Goal: Information Seeking & Learning: Learn about a topic

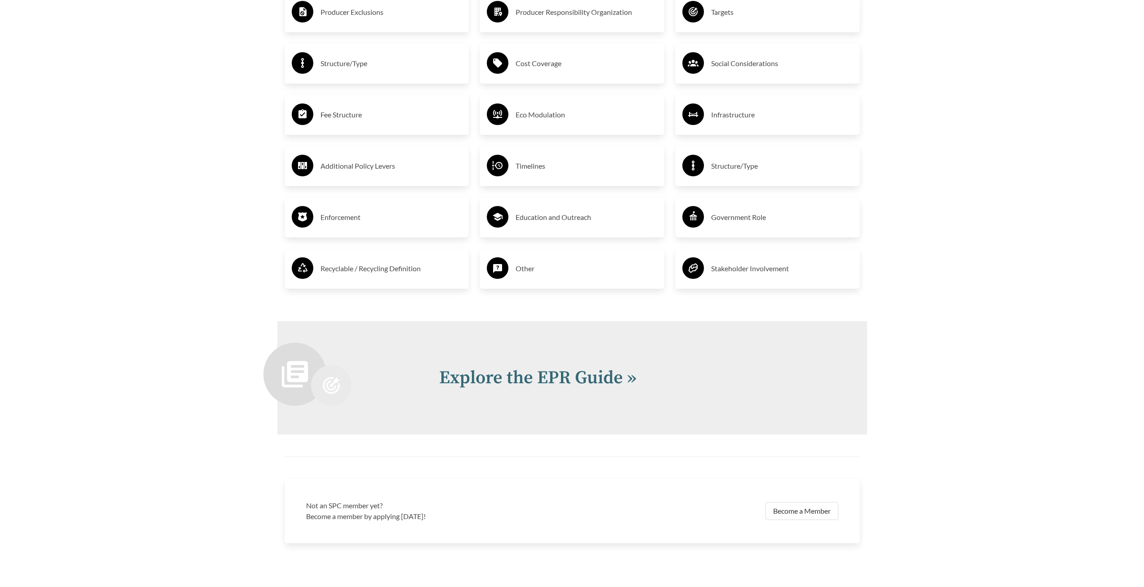
scroll to position [1843, 0]
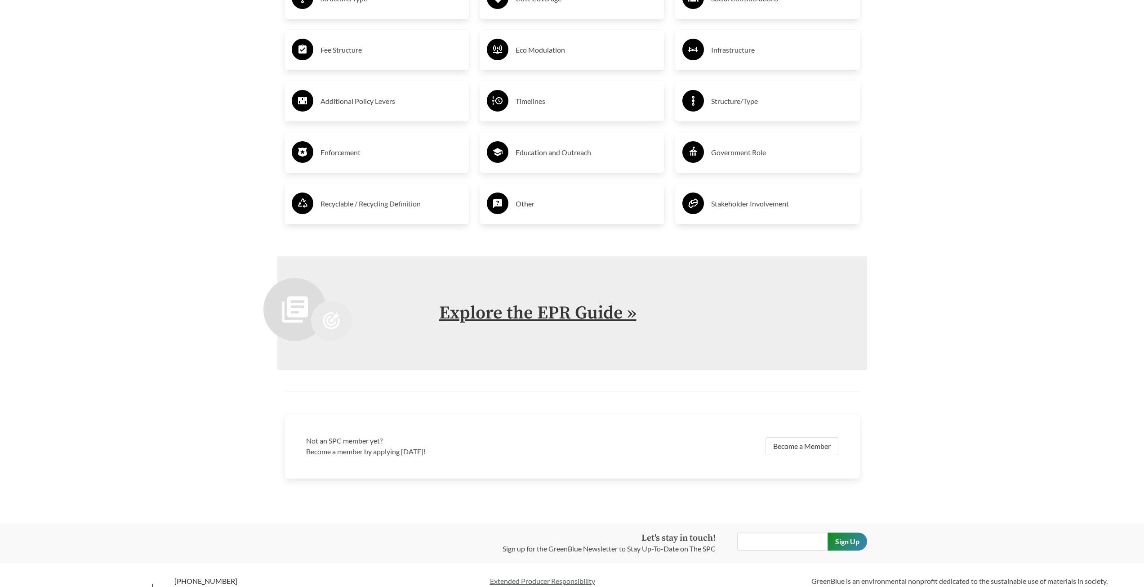
click at [539, 322] on link "Explore the EPR Guide »" at bounding box center [537, 313] width 197 height 22
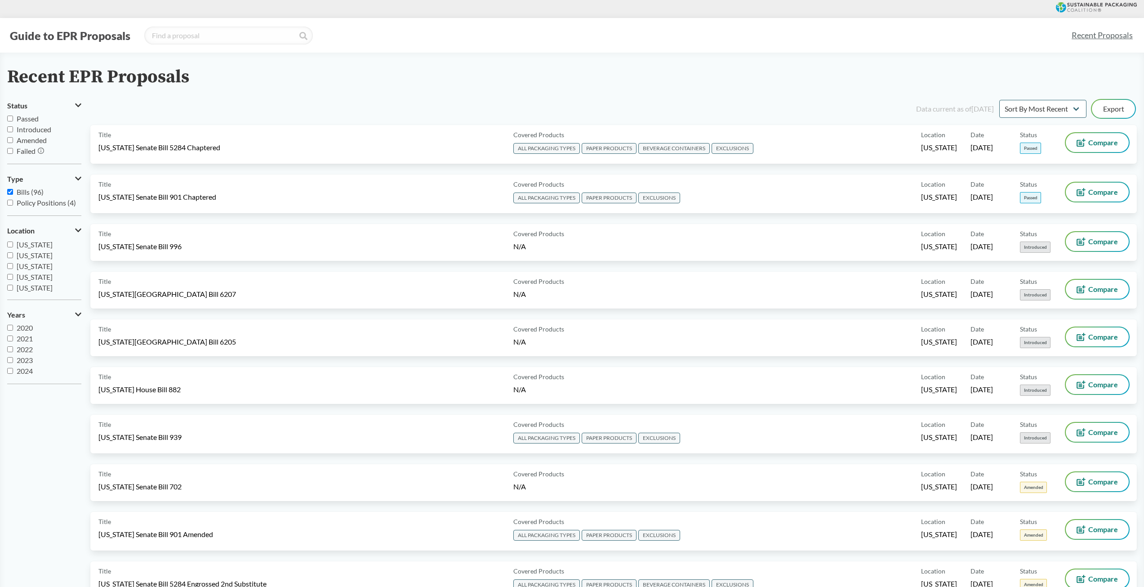
scroll to position [135, 0]
click at [11, 273] on input "[US_STATE]" at bounding box center [10, 270] width 6 height 6
checkbox input "true"
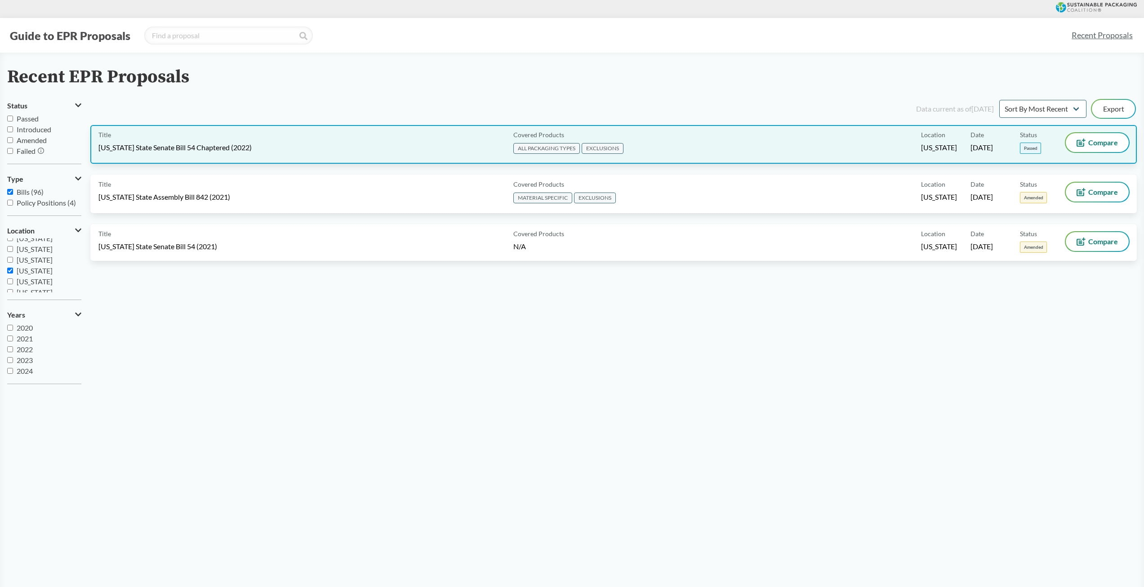
click at [211, 142] on div "Title [US_STATE] State Senate Bill 54 Chaptered (2022)" at bounding box center [303, 144] width 411 height 22
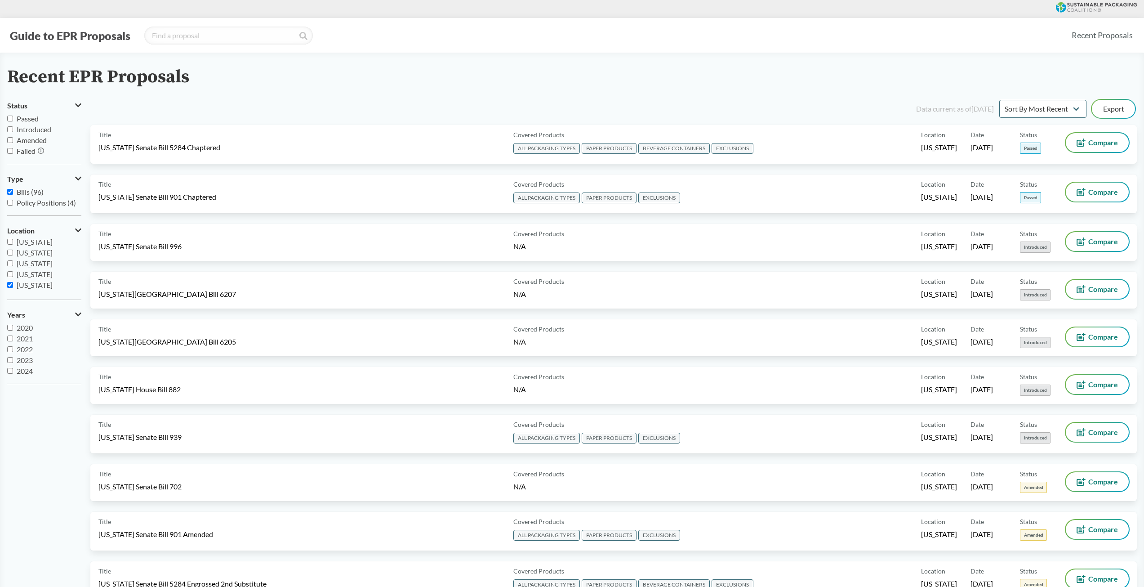
scroll to position [135, 0]
click at [11, 270] on input "[US_STATE]" at bounding box center [10, 270] width 6 height 6
click at [10, 270] on input "[US_STATE]" at bounding box center [10, 270] width 6 height 6
click at [10, 265] on label "[US_STATE]" at bounding box center [44, 270] width 74 height 11
click at [10, 267] on input "[US_STATE]" at bounding box center [10, 270] width 6 height 6
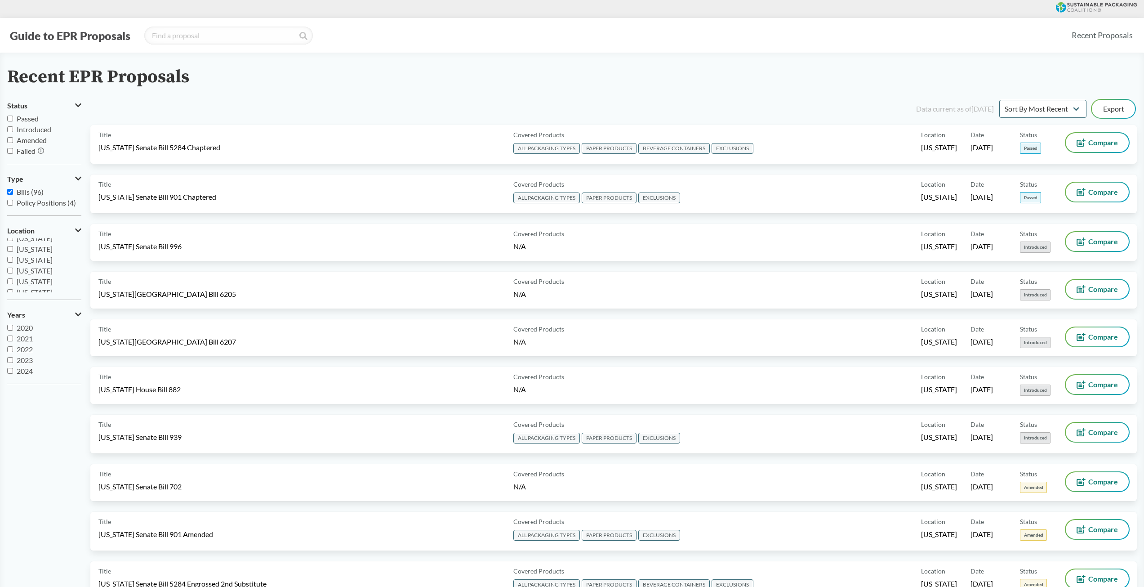
checkbox input "false"
drag, startPoint x: 12, startPoint y: 259, endPoint x: 11, endPoint y: 267, distance: 8.1
click at [12, 259] on input "[US_STATE]" at bounding box center [10, 260] width 6 height 6
checkbox input "true"
click at [10, 270] on input "[US_STATE]" at bounding box center [10, 270] width 6 height 6
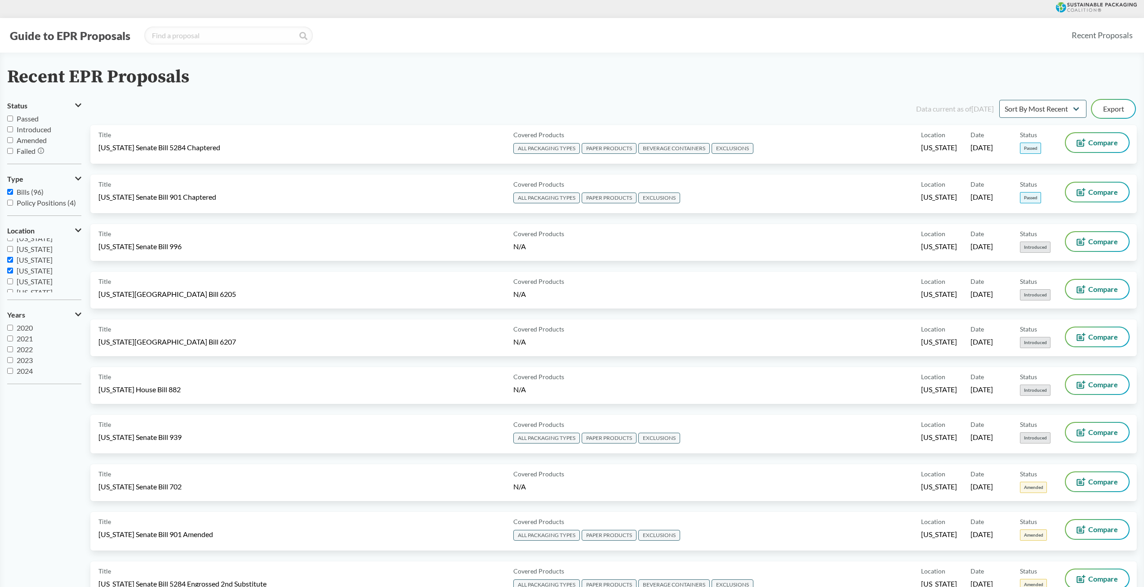
checkbox input "true"
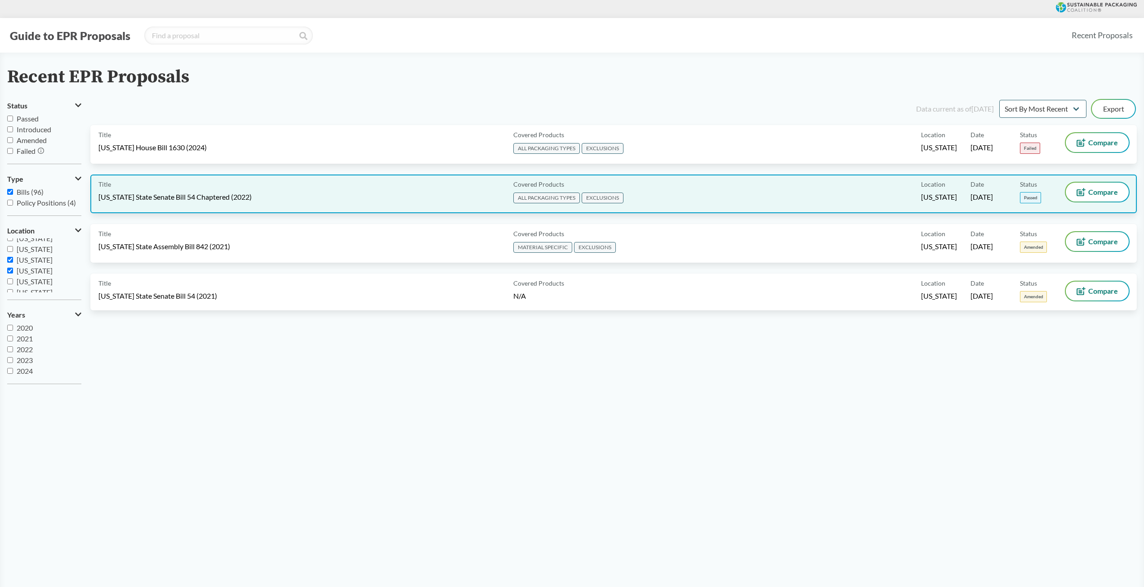
click at [810, 195] on div "Covered Products ALL PACKAGING TYPES EXCLUSIONS" at bounding box center [715, 193] width 411 height 22
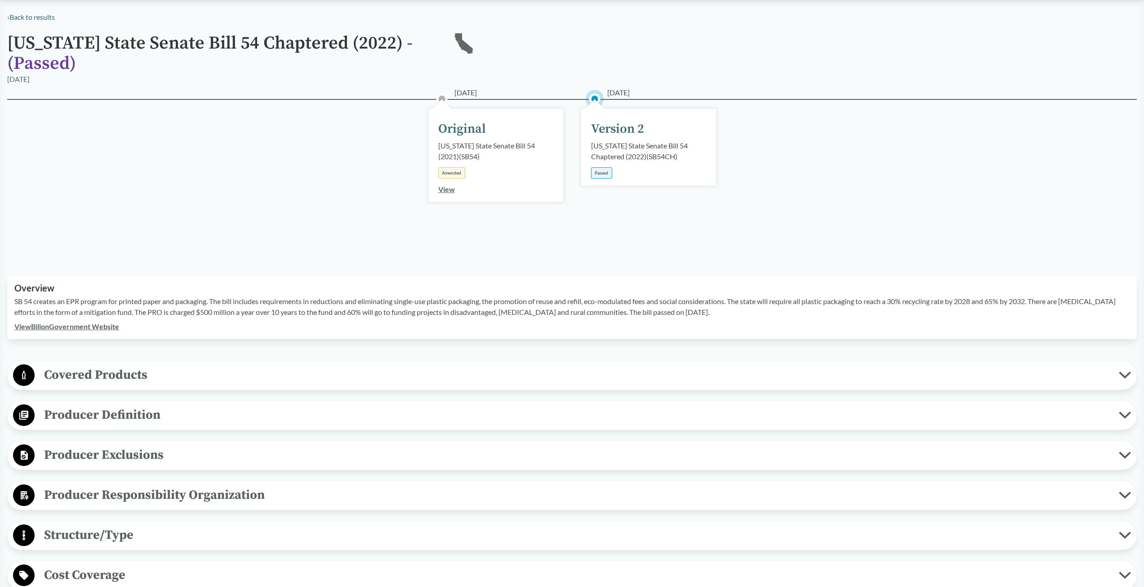
scroll to position [180, 0]
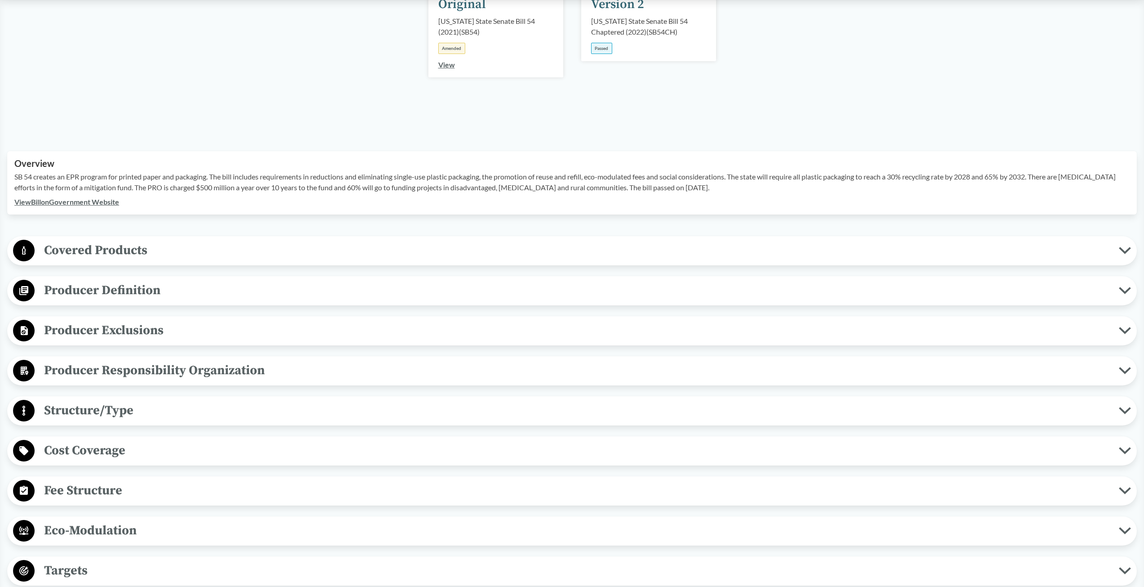
click at [134, 250] on span "Covered Products" at bounding box center [577, 250] width 1084 height 20
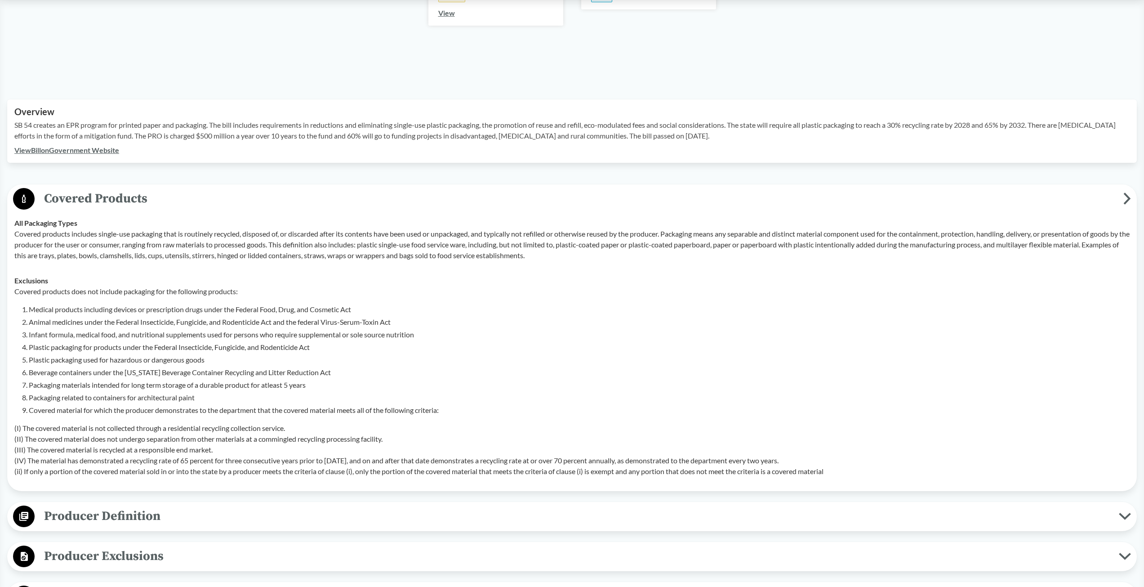
scroll to position [315, 0]
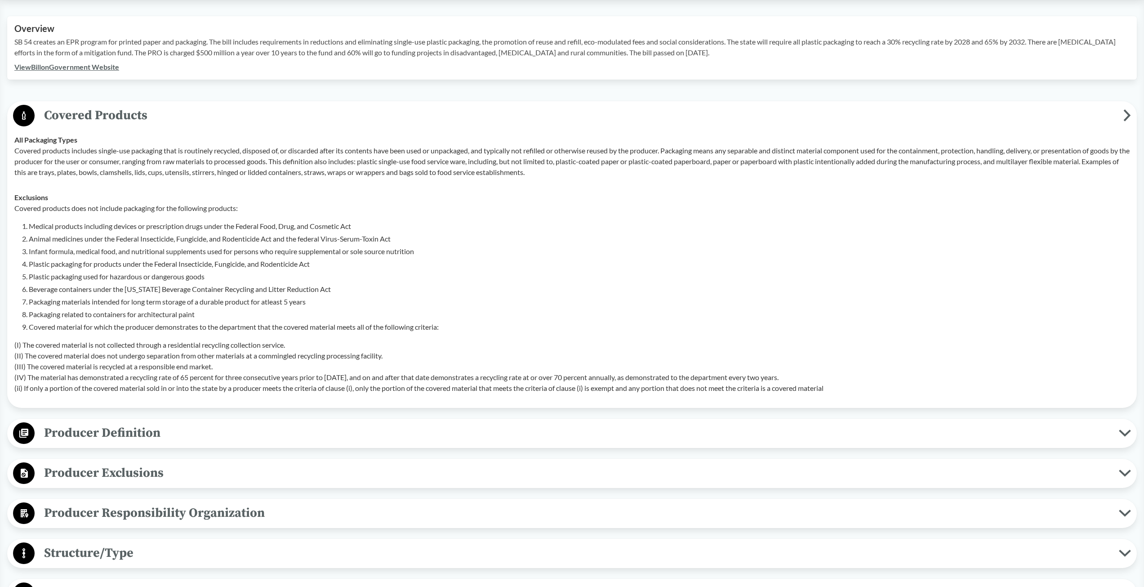
click at [149, 469] on span "Producer Exclusions" at bounding box center [577, 473] width 1084 height 20
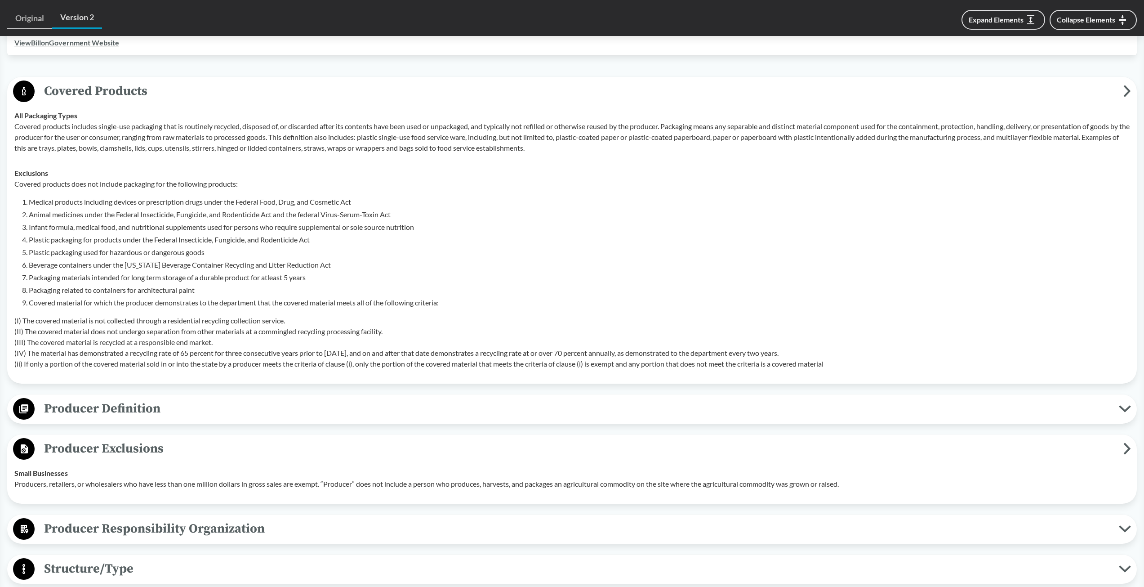
scroll to position [360, 0]
